Goal: Manage account settings

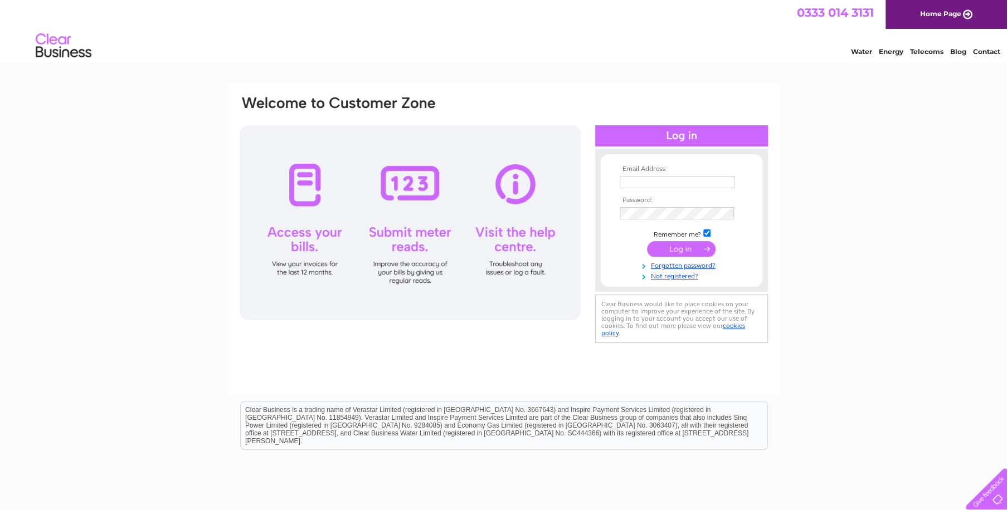
type input "[PERSON_NAME][EMAIL_ADDRESS][DOMAIN_NAME]"
click at [689, 244] on input "submit" at bounding box center [681, 249] width 69 height 16
click at [292, 199] on div at bounding box center [410, 222] width 341 height 195
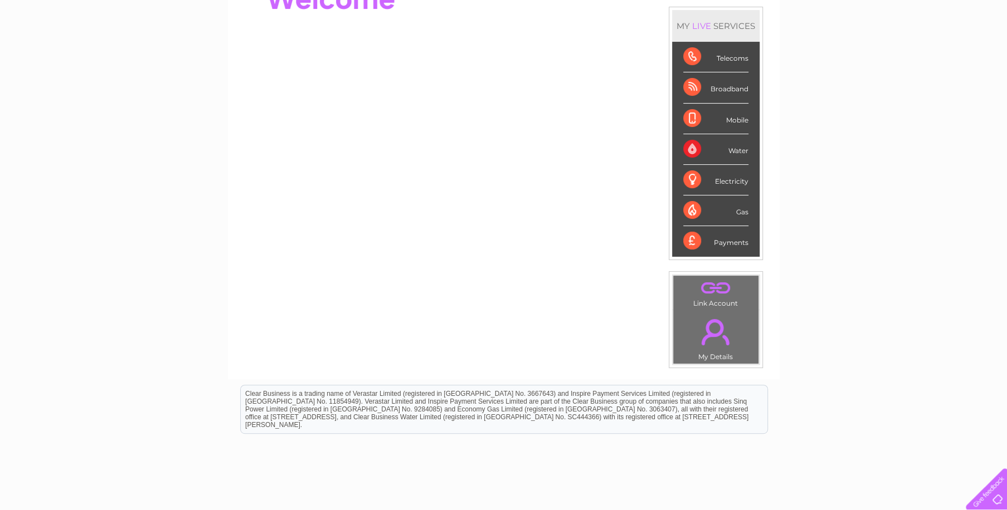
scroll to position [47, 0]
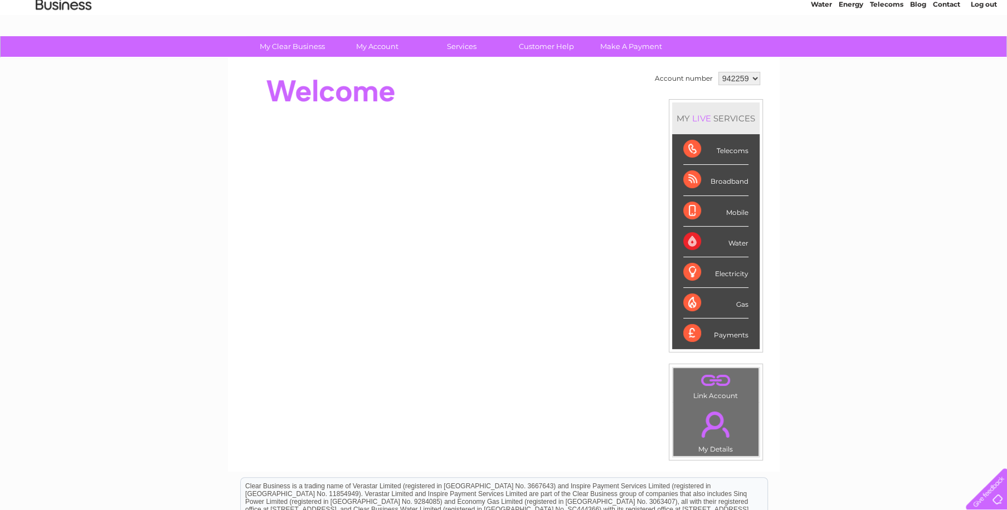
click at [731, 333] on div "Payments" at bounding box center [715, 334] width 65 height 30
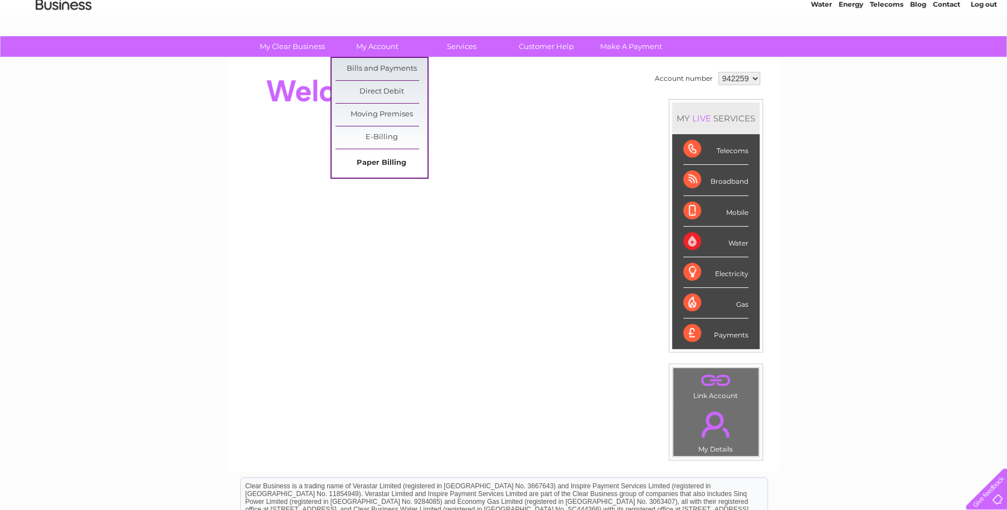
click at [371, 157] on link "Paper Billing" at bounding box center [381, 163] width 92 height 22
click at [369, 65] on link "Bills and Payments" at bounding box center [381, 69] width 92 height 22
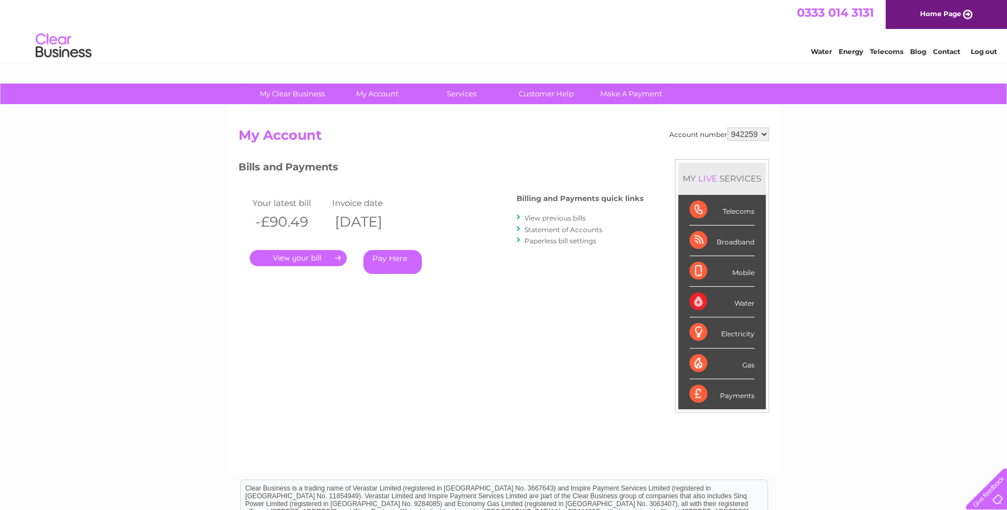
click at [336, 255] on link "." at bounding box center [298, 258] width 97 height 16
click at [765, 136] on select "942259" at bounding box center [748, 134] width 42 height 13
click at [727, 128] on select "942259" at bounding box center [748, 134] width 42 height 13
click at [749, 134] on select "942259" at bounding box center [748, 134] width 42 height 13
click at [750, 134] on select "942259" at bounding box center [748, 134] width 42 height 13
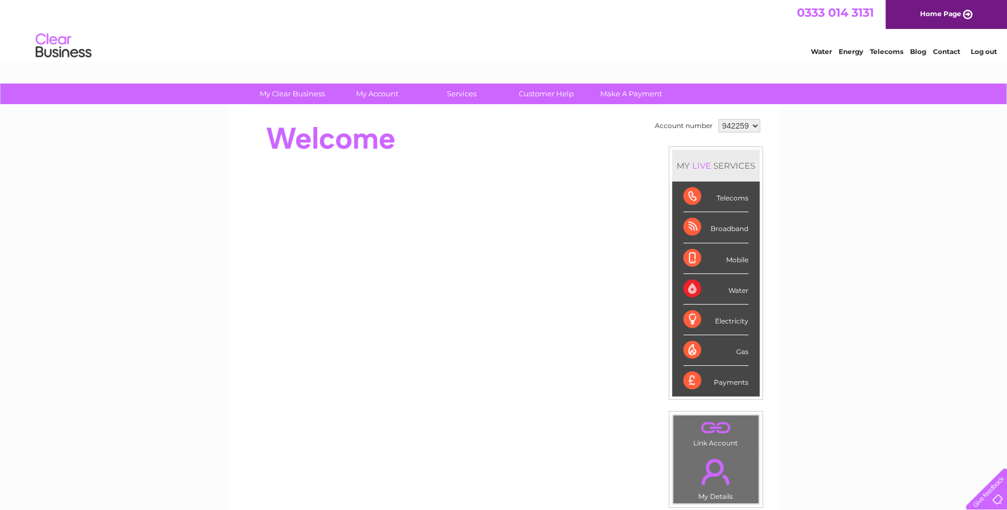
click at [818, 50] on link "Water" at bounding box center [821, 51] width 21 height 8
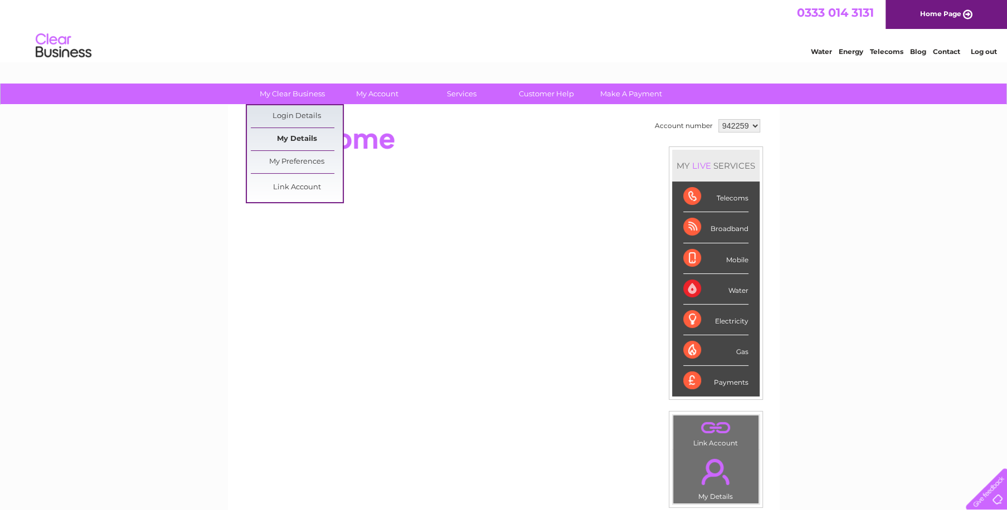
click at [290, 137] on link "My Details" at bounding box center [297, 139] width 92 height 22
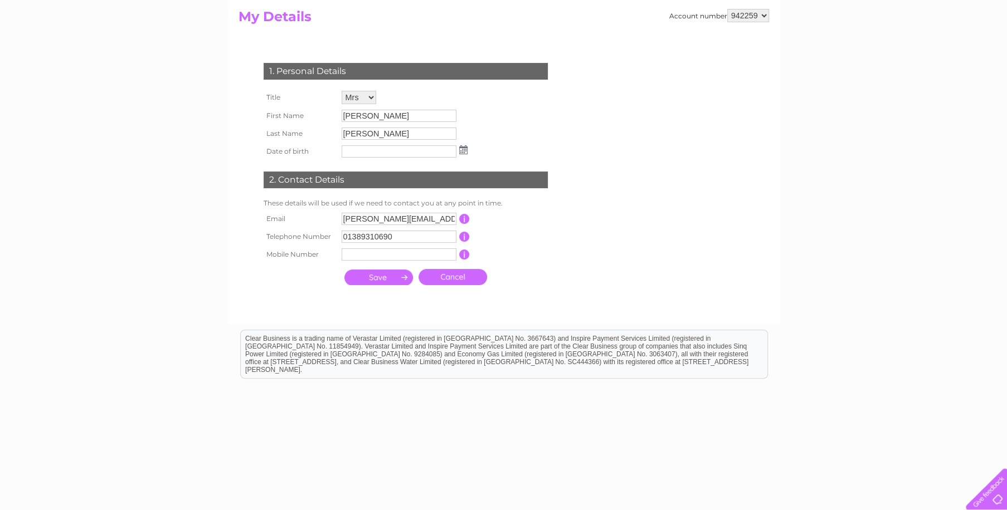
scroll to position [132, 0]
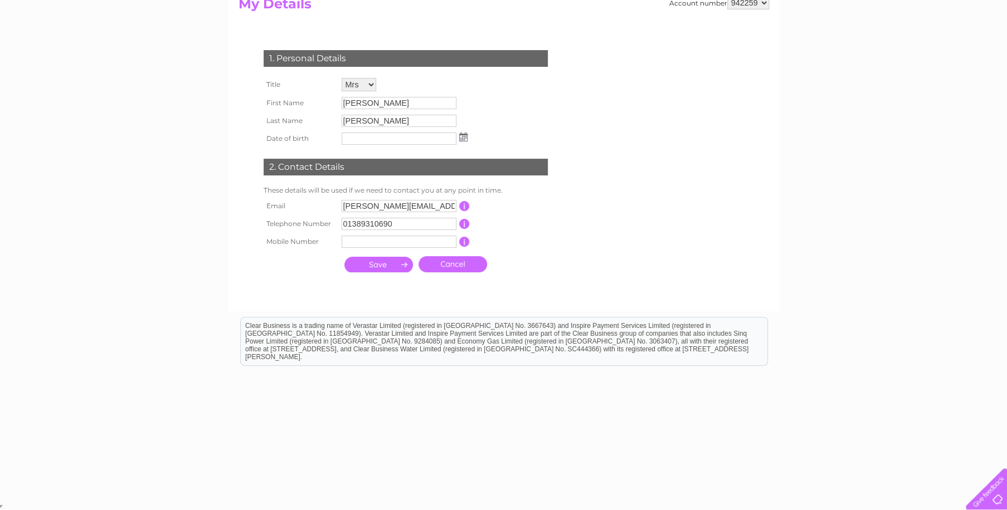
click at [379, 261] on input "submit" at bounding box center [378, 265] width 69 height 16
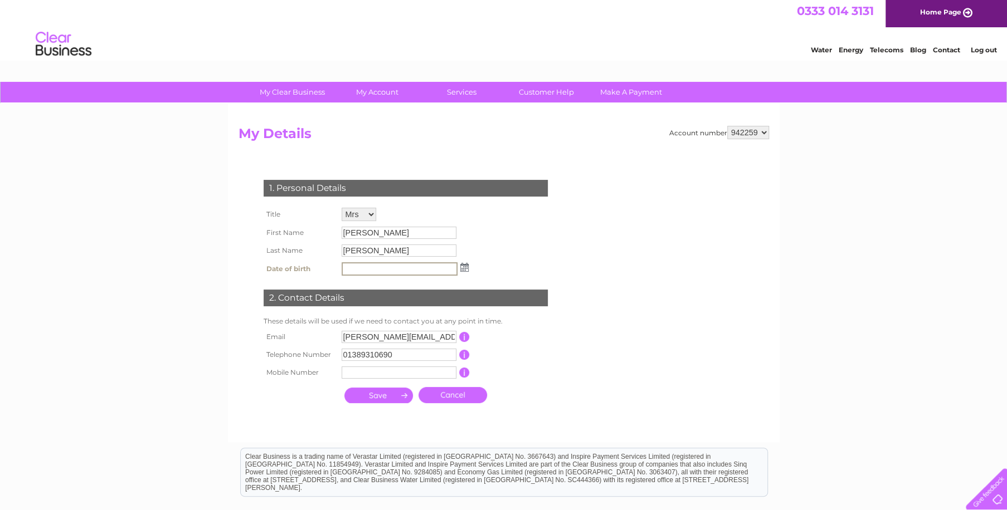
scroll to position [0, 0]
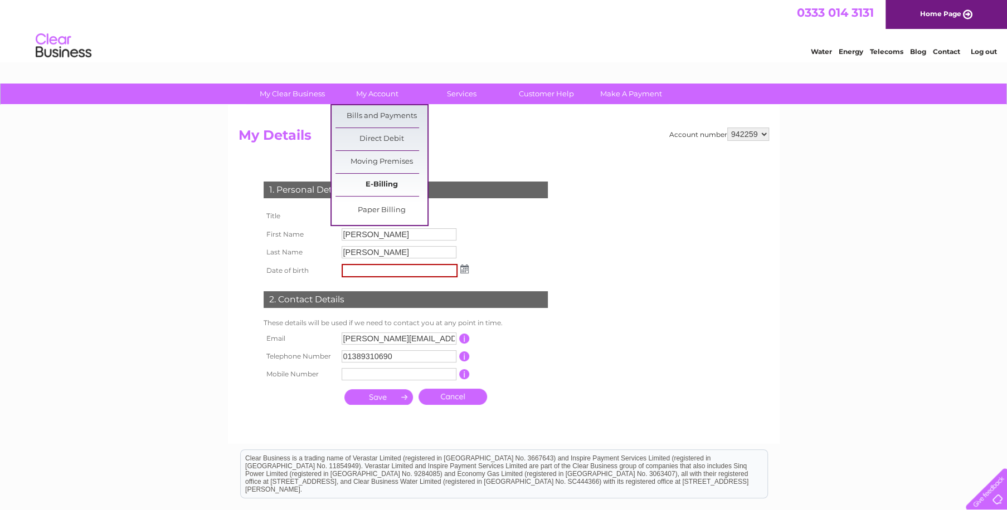
click at [376, 182] on link "E-Billing" at bounding box center [381, 185] width 92 height 22
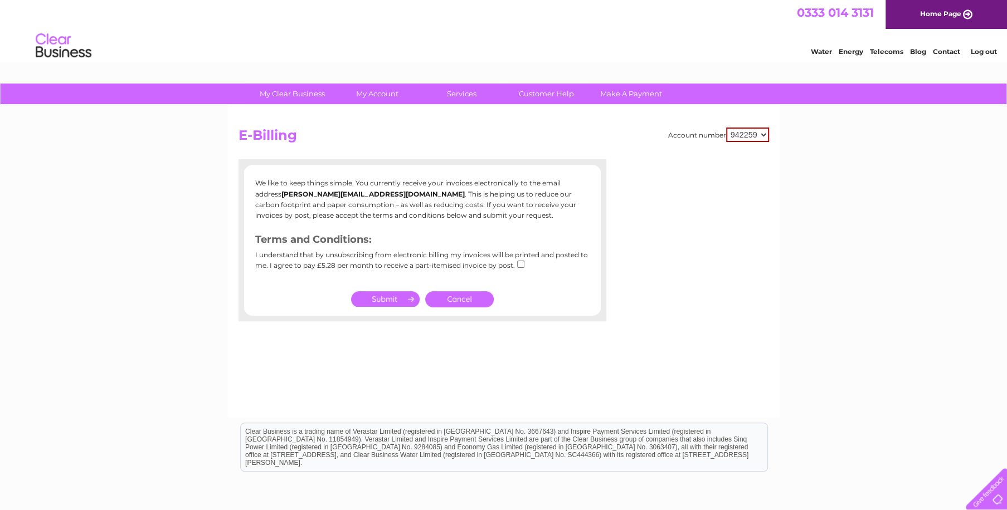
click at [403, 301] on input "submit" at bounding box center [385, 299] width 69 height 16
click at [763, 130] on select "942259" at bounding box center [747, 135] width 43 height 14
